Goal: Information Seeking & Learning: Learn about a topic

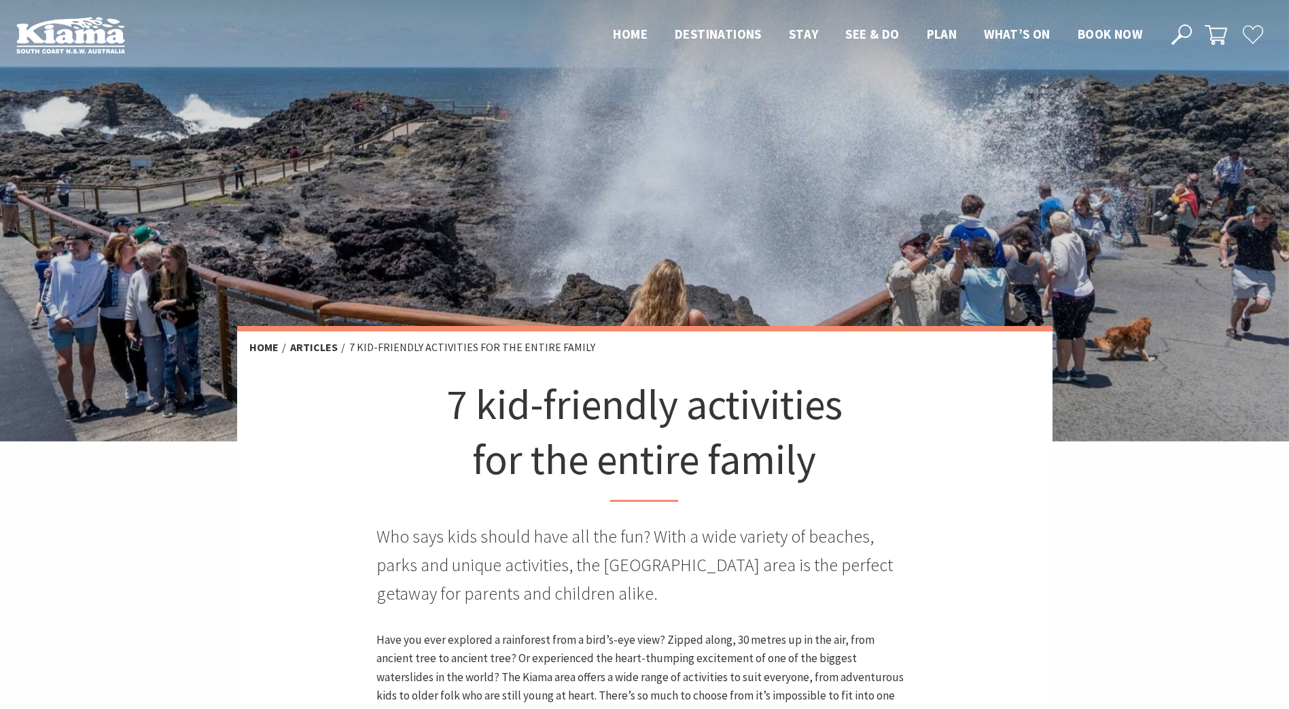
click at [60, 43] on img at bounding box center [70, 34] width 109 height 37
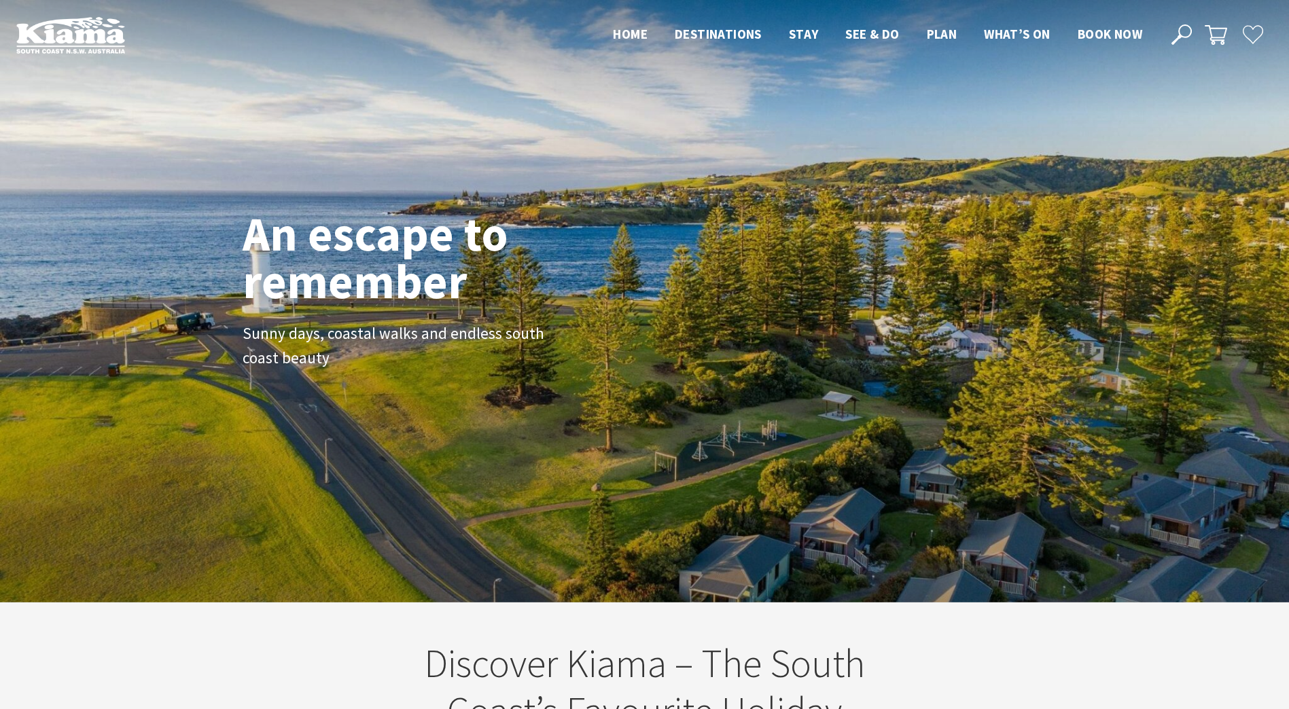
click at [1175, 36] on icon at bounding box center [1181, 34] width 20 height 20
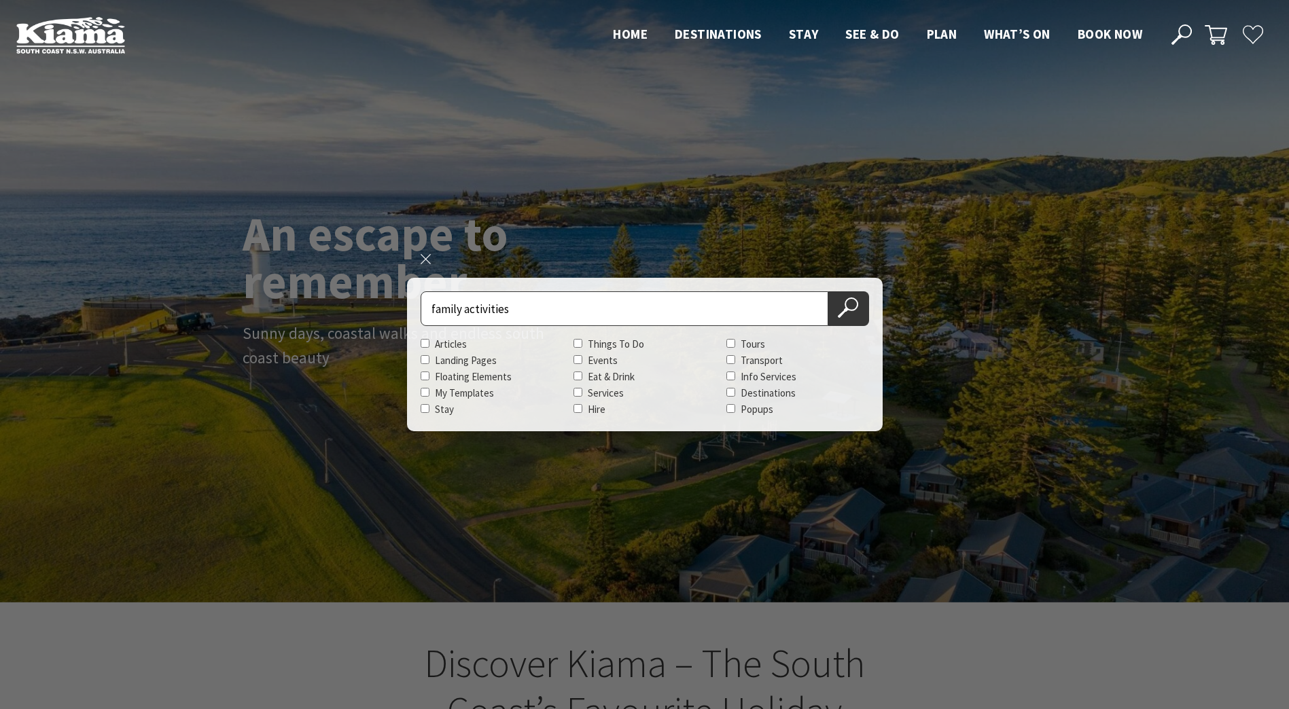
type input "family activities"
click at [828, 291] on button "Search Now" at bounding box center [848, 308] width 41 height 35
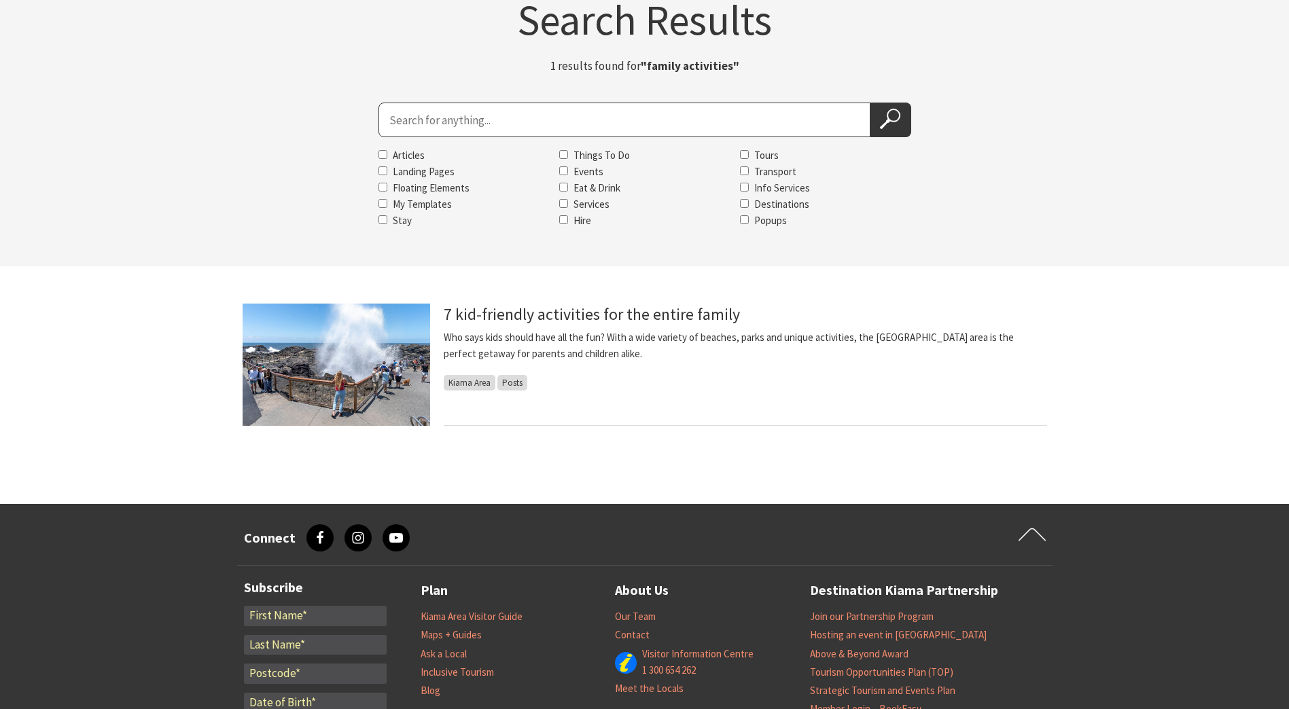
scroll to position [136, 0]
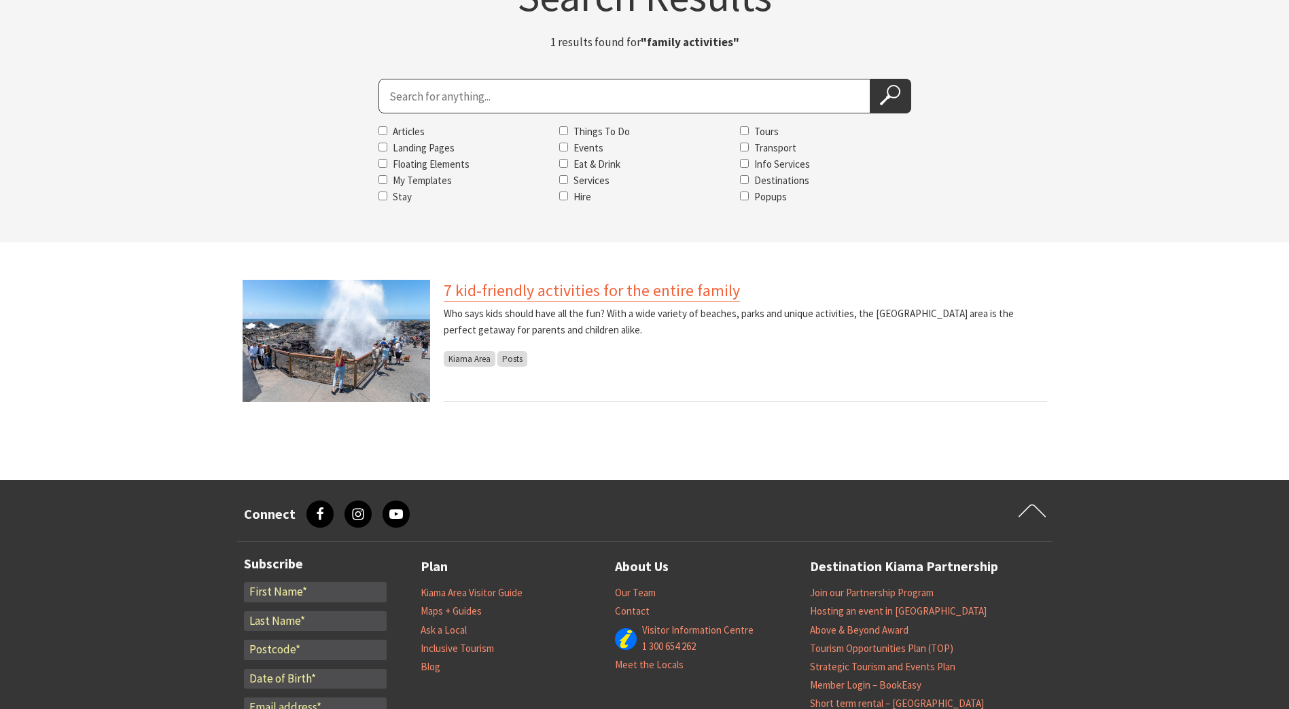
click at [634, 295] on link "7 kid-friendly activities for the entire family" at bounding box center [592, 291] width 296 height 22
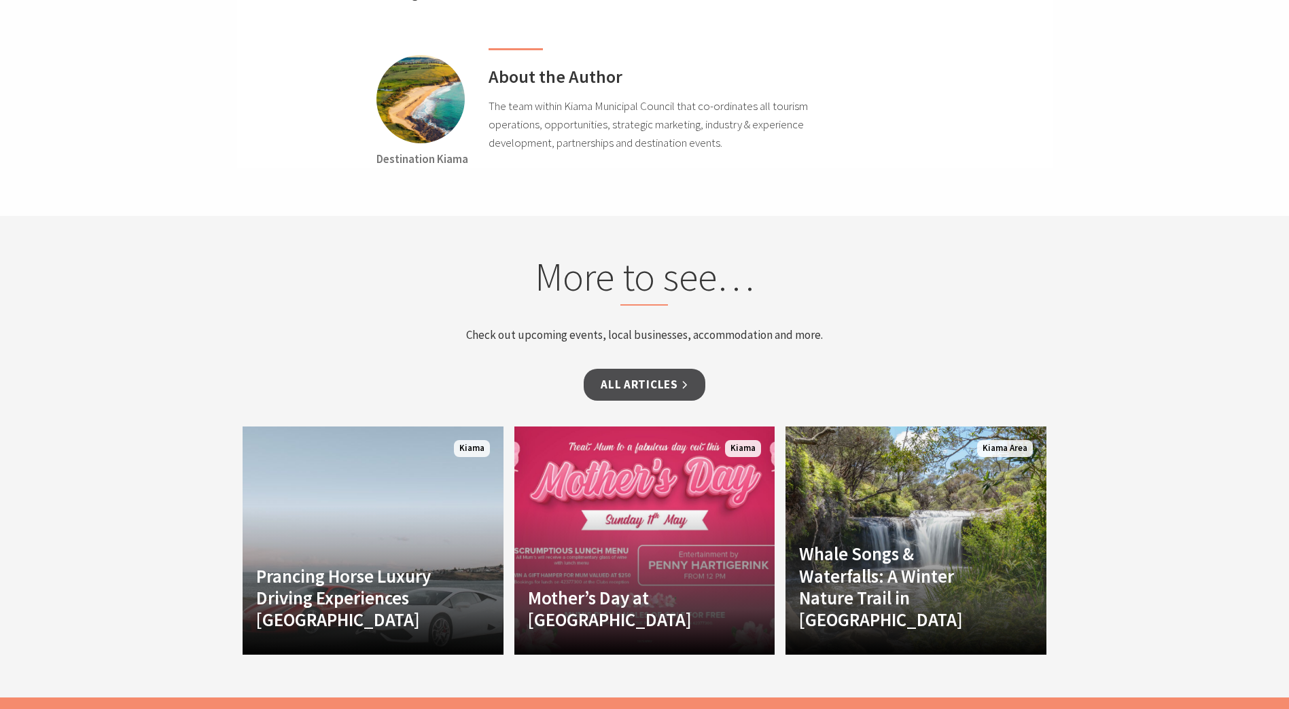
scroll to position [4551, 0]
